Goal: Task Accomplishment & Management: Manage account settings

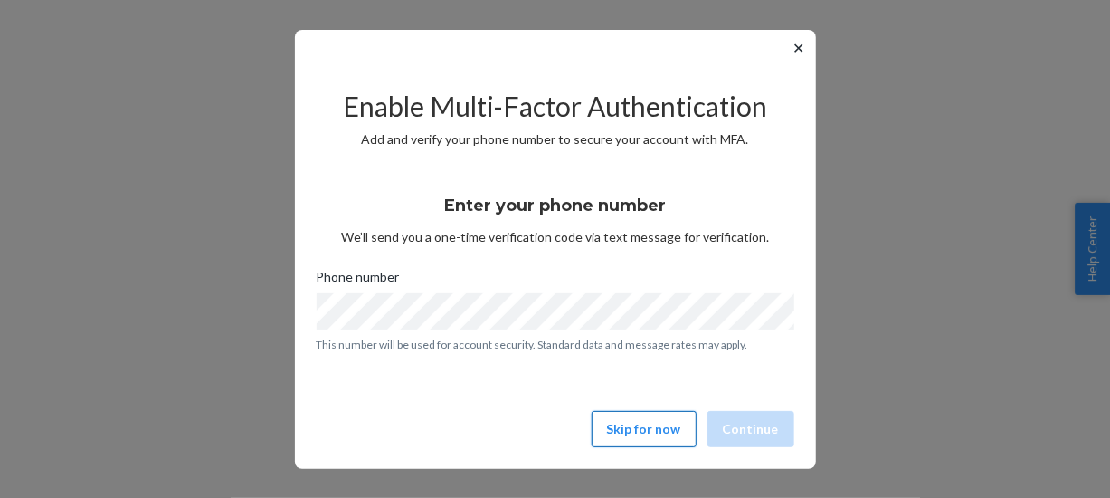
click at [645, 421] on button "Skip for now" at bounding box center [644, 429] width 105 height 36
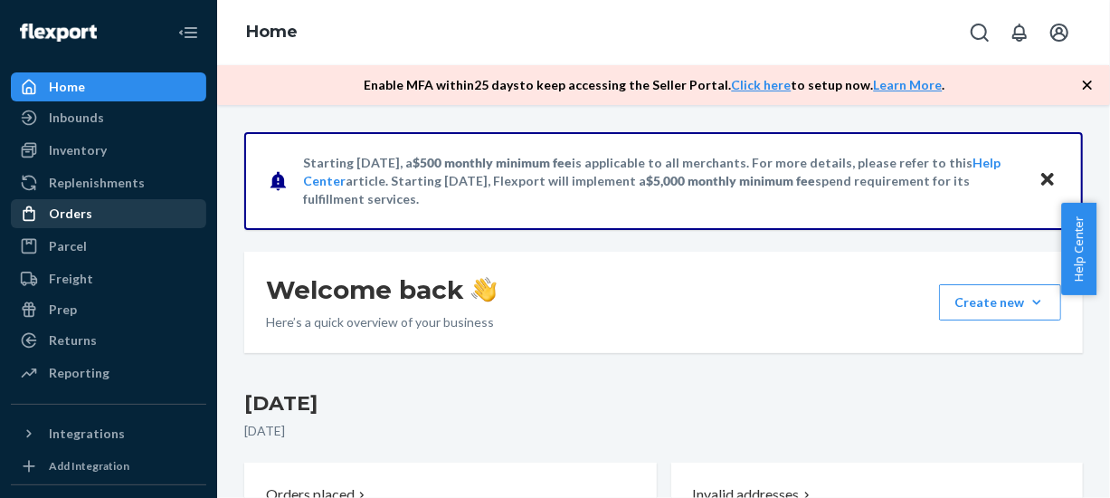
drag, startPoint x: 44, startPoint y: 220, endPoint x: 62, endPoint y: 220, distance: 17.2
click at [44, 220] on div at bounding box center [34, 213] width 29 height 18
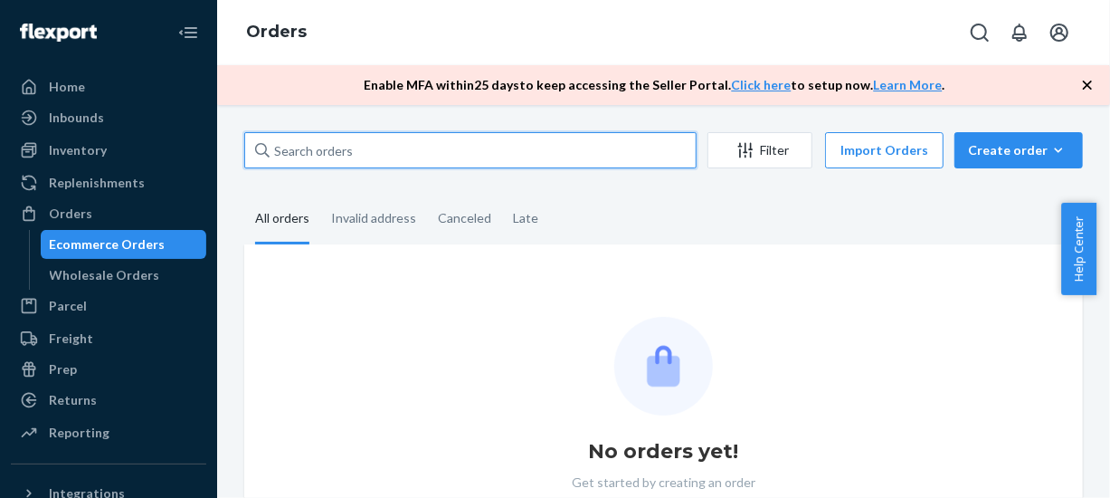
click at [553, 150] on input "text" at bounding box center [470, 150] width 452 height 36
paste input "MU02415603831"
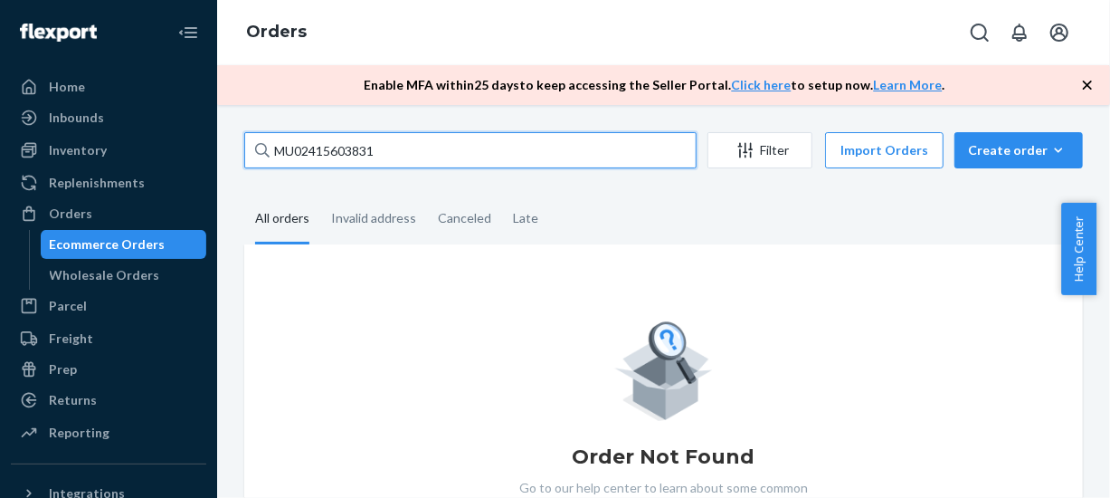
type input "MU02415603831"
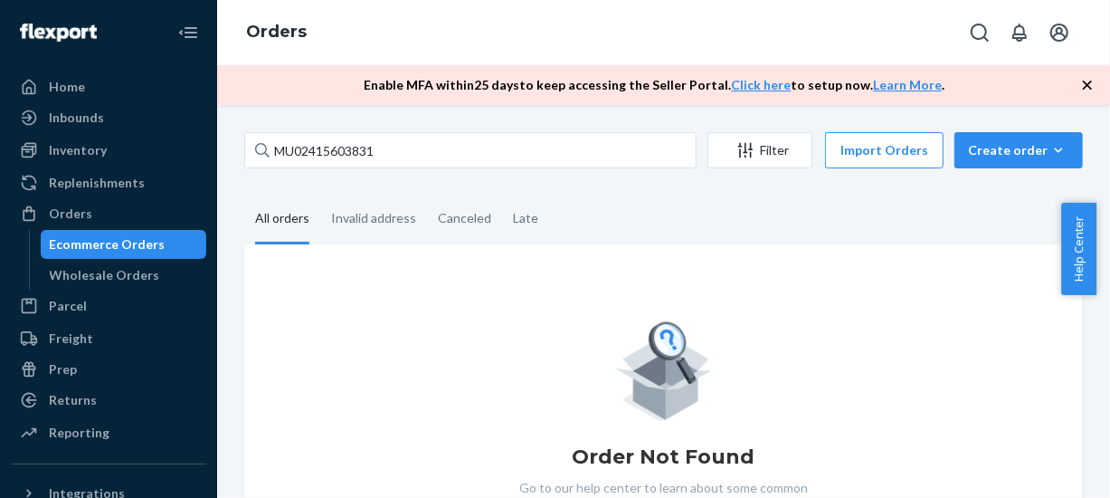
click at [119, 235] on div "Ecommerce Orders" at bounding box center [108, 244] width 116 height 18
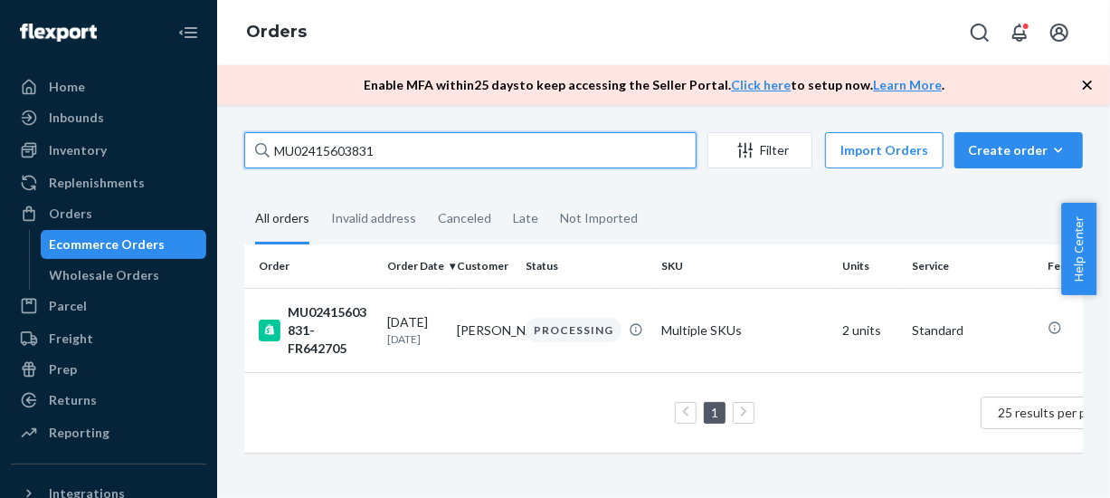
click at [461, 160] on input "MU02415603831" at bounding box center [470, 150] width 452 height 36
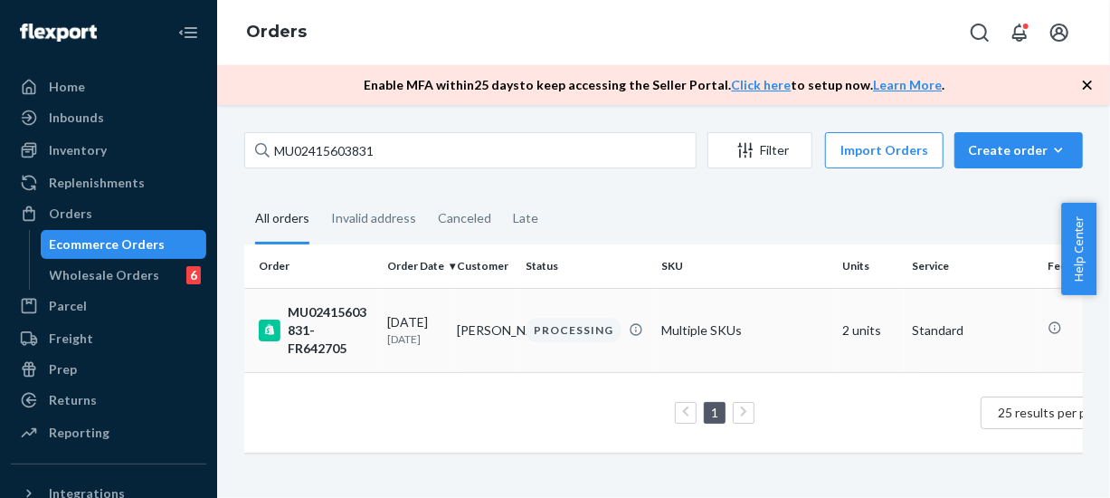
click at [445, 332] on td "[DATE] [DATE]" at bounding box center [415, 330] width 70 height 84
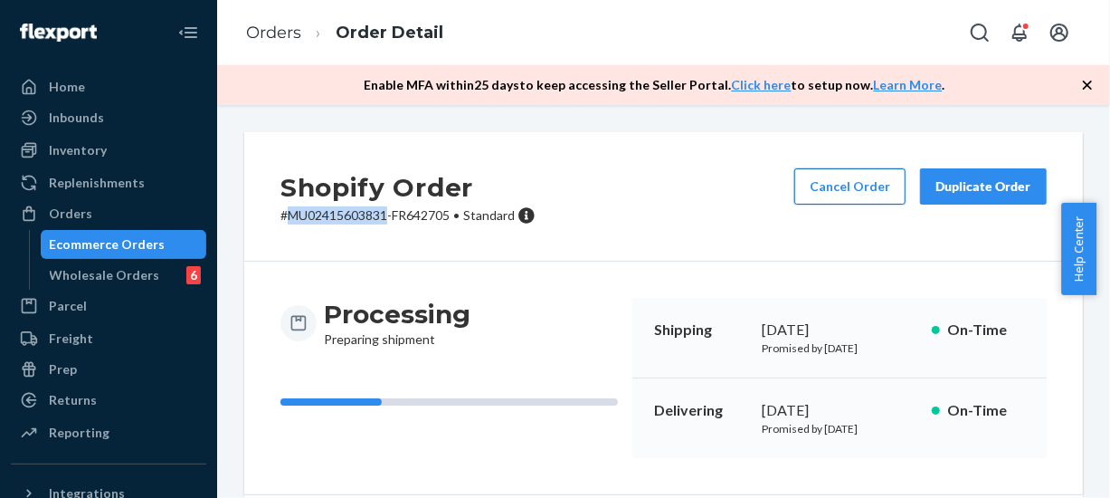
click at [852, 176] on button "Cancel Order" at bounding box center [849, 186] width 111 height 36
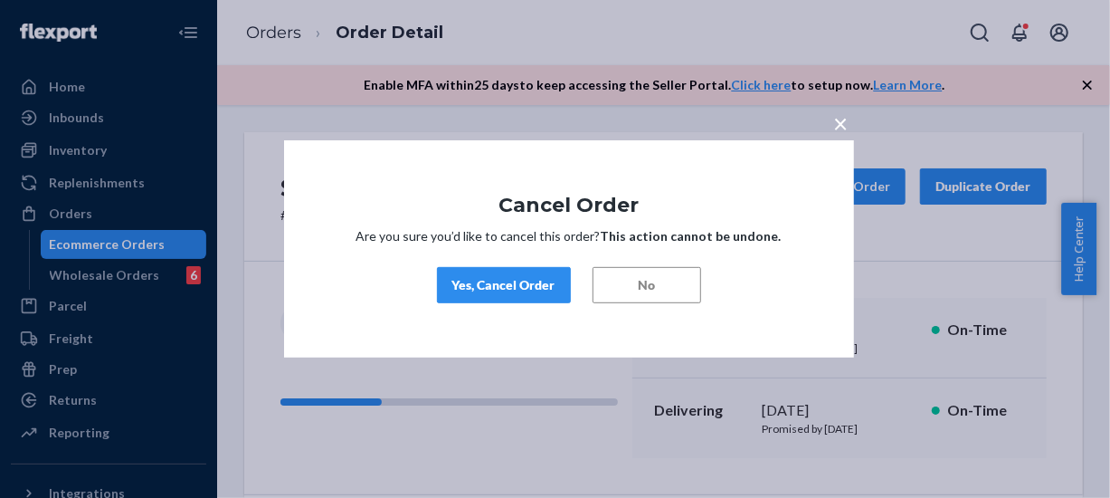
click at [527, 290] on div "Yes, Cancel Order" at bounding box center [503, 285] width 103 height 18
